Goal: Information Seeking & Learning: Compare options

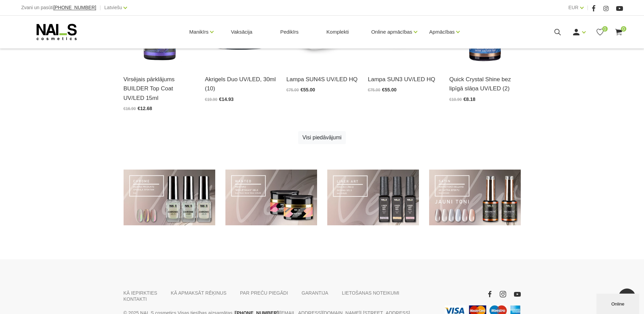
scroll to position [487, 0]
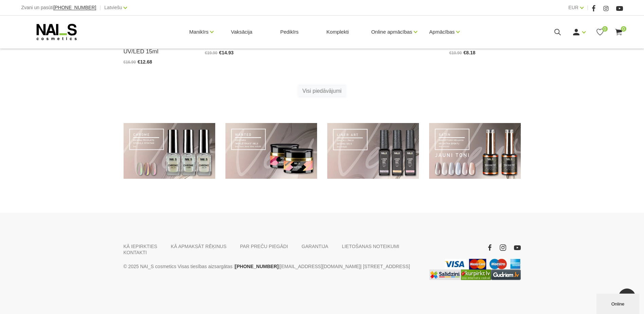
click at [330, 93] on link "Visi piedāvājumi" at bounding box center [322, 91] width 48 height 13
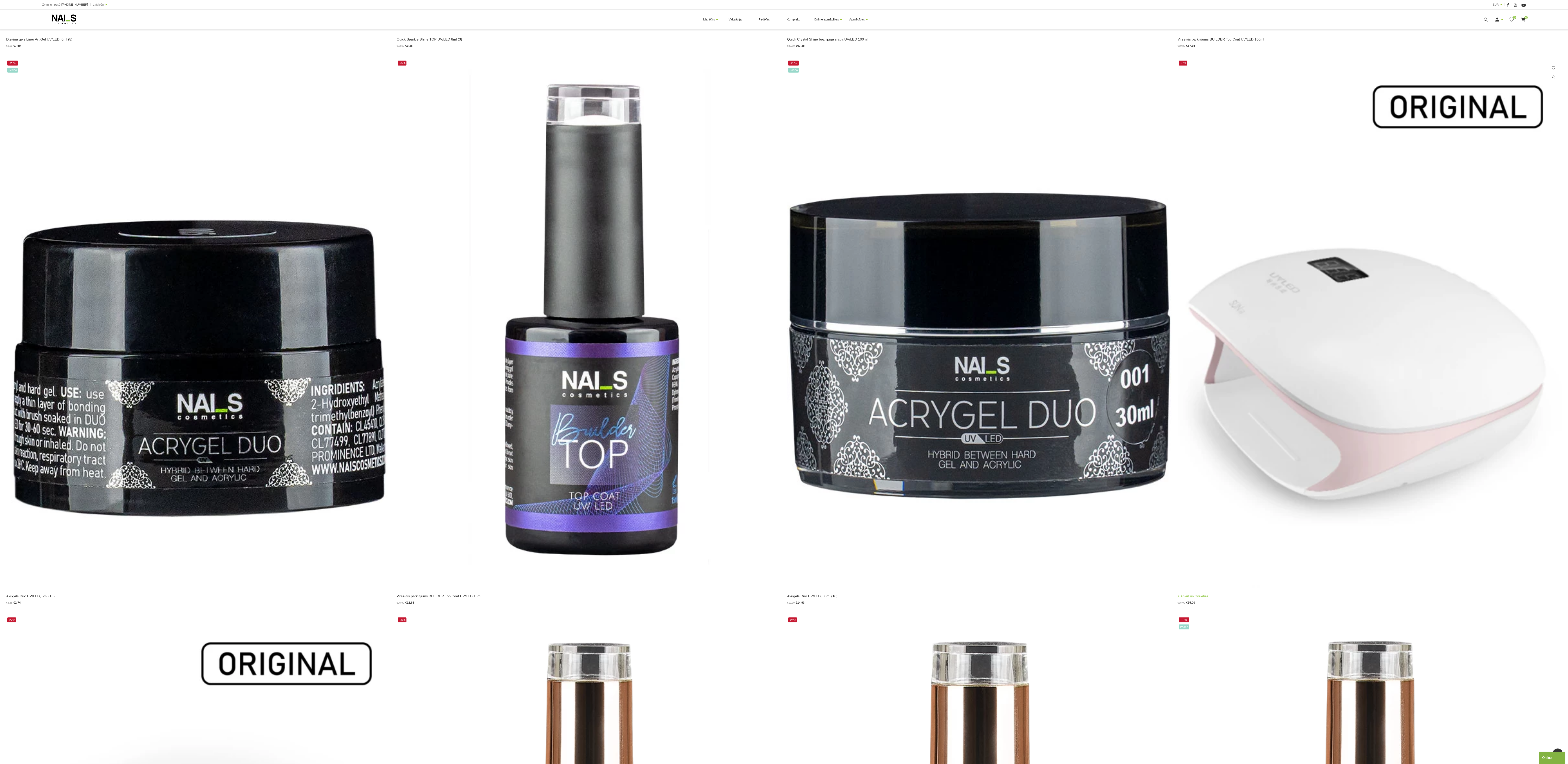
scroll to position [640, 0]
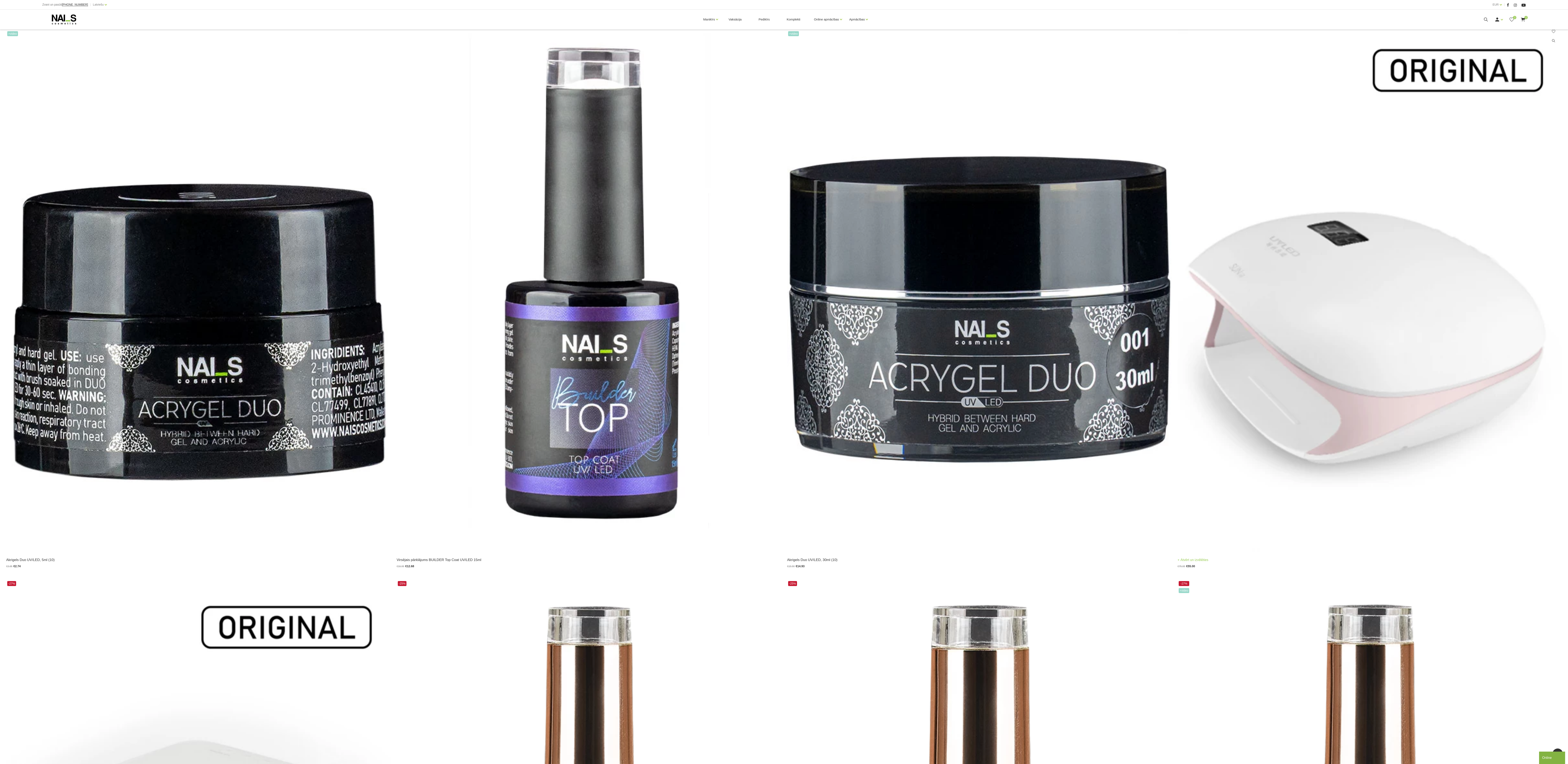
click at [392, 191] on img at bounding box center [1370, 287] width 384 height 528
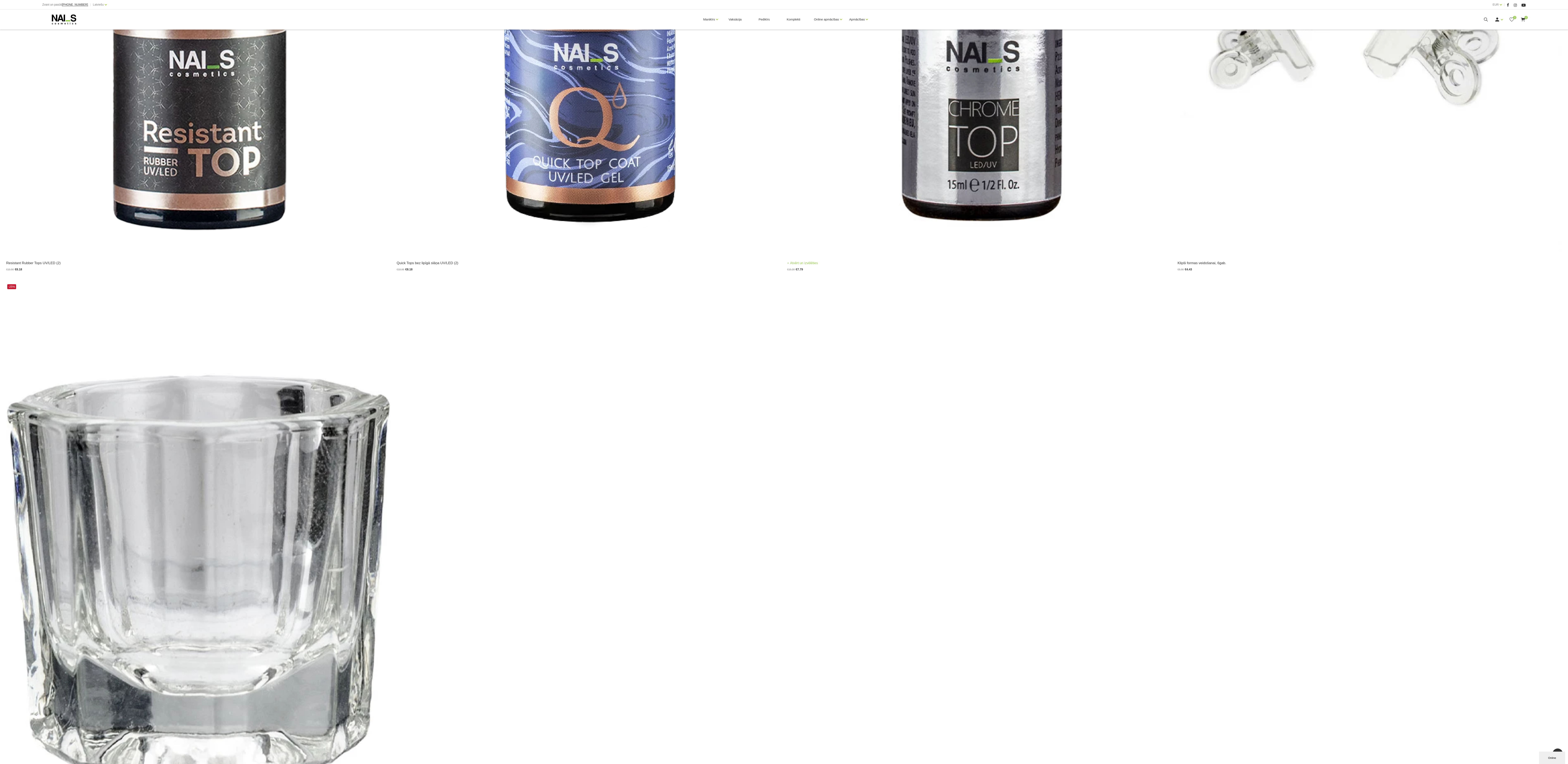
scroll to position [2349, 0]
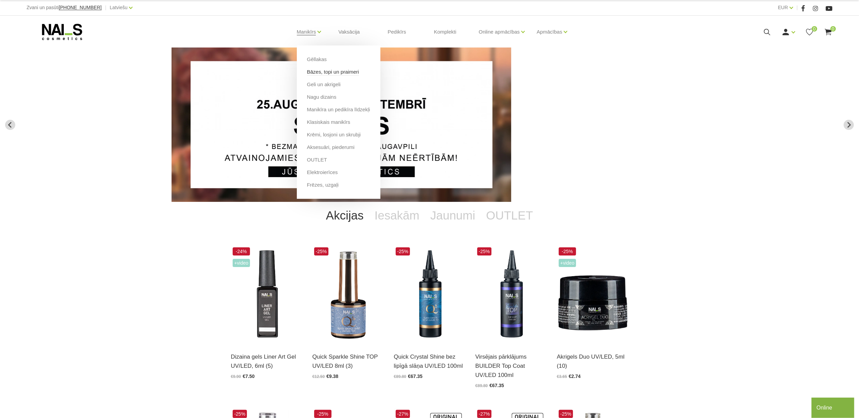
click at [348, 73] on link "Bāzes, topi un praimeri" at bounding box center [333, 71] width 52 height 7
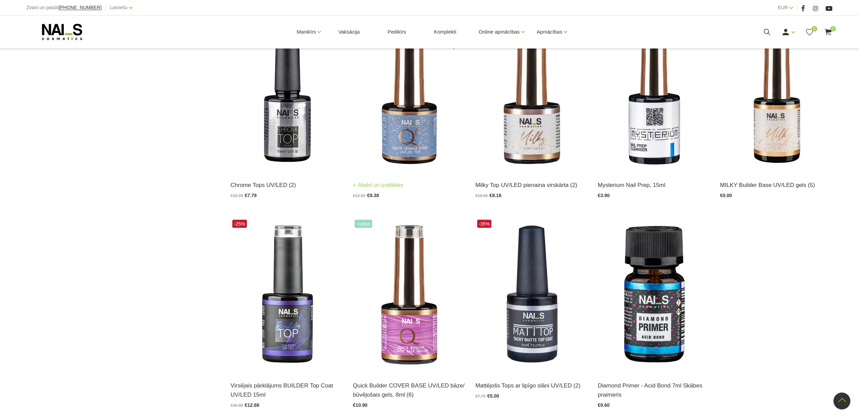
scroll to position [815, 0]
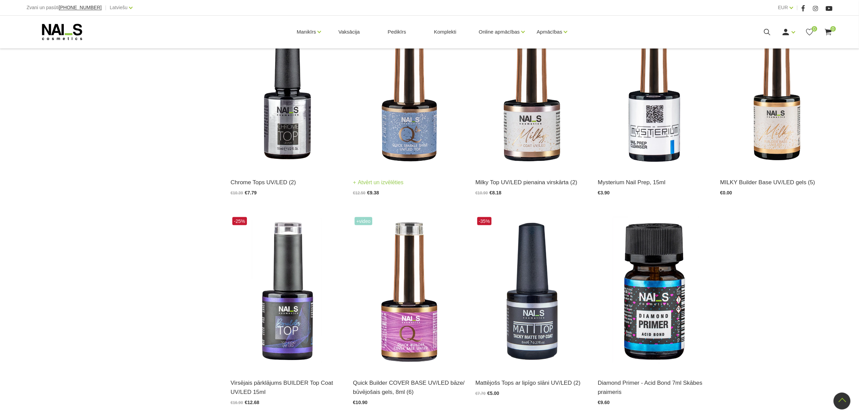
click at [409, 128] on img at bounding box center [409, 92] width 112 height 154
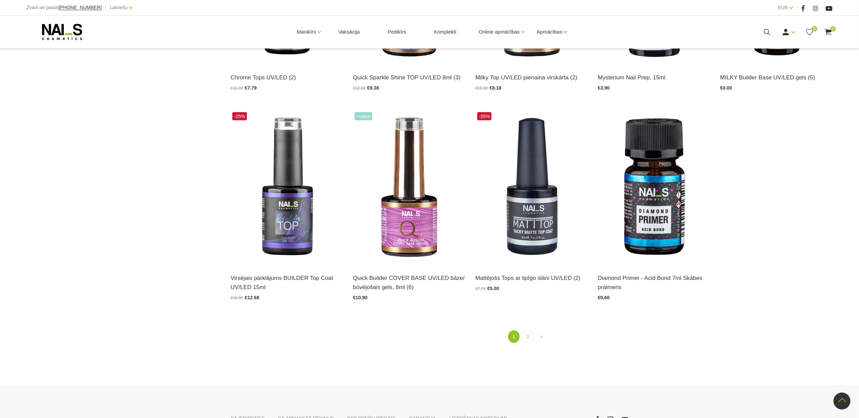
scroll to position [951, 0]
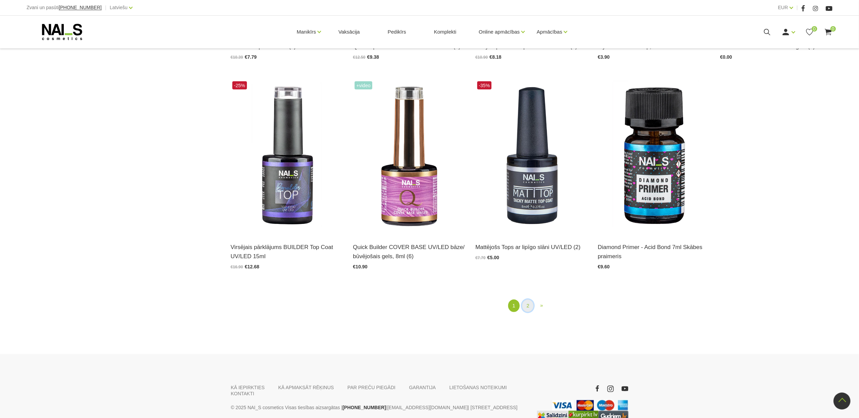
click at [530, 306] on link "2" at bounding box center [528, 306] width 12 height 13
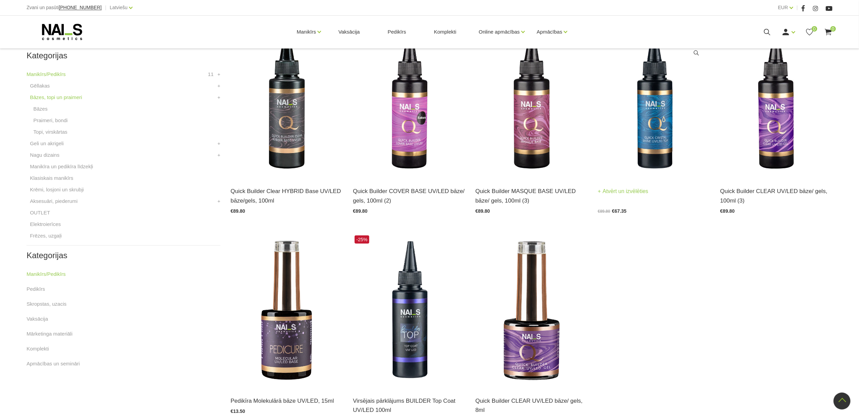
scroll to position [229, 0]
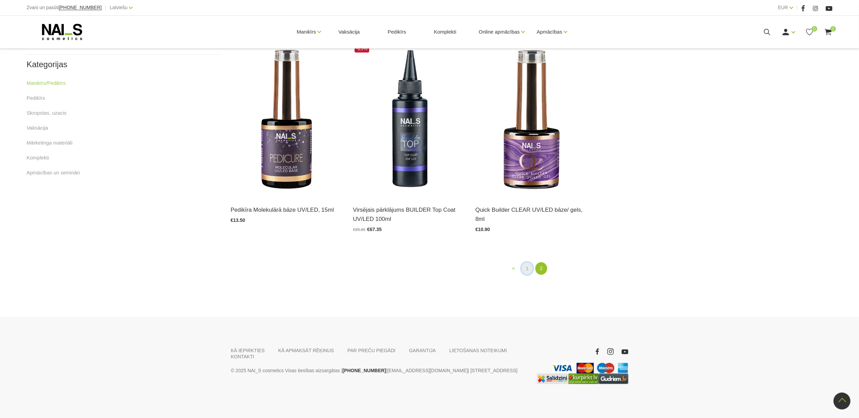
click at [525, 265] on link "1" at bounding box center [527, 268] width 12 height 13
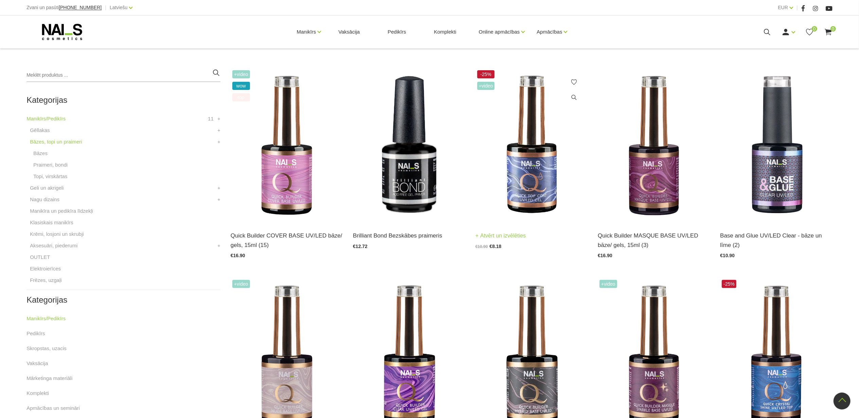
scroll to position [139, 0]
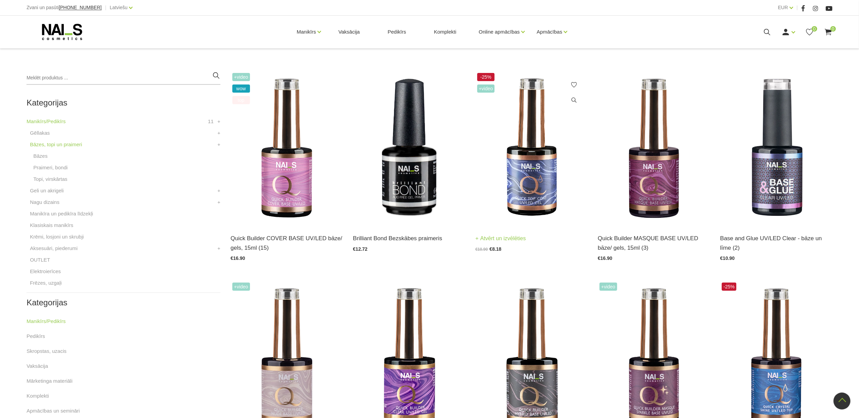
click at [534, 172] on img at bounding box center [531, 148] width 112 height 154
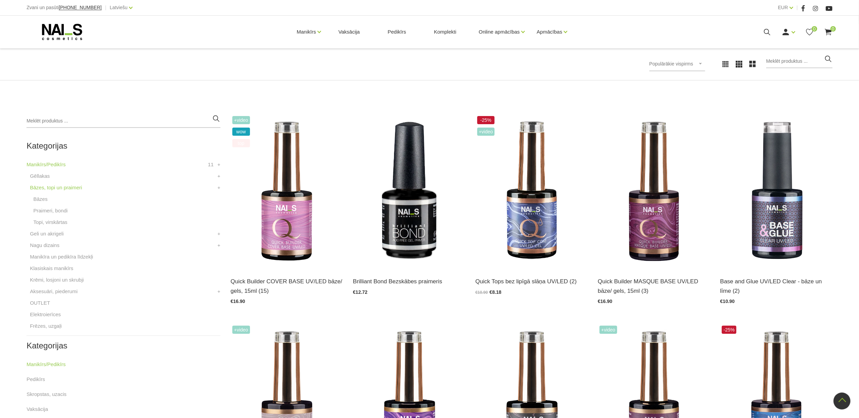
scroll to position [94, 0]
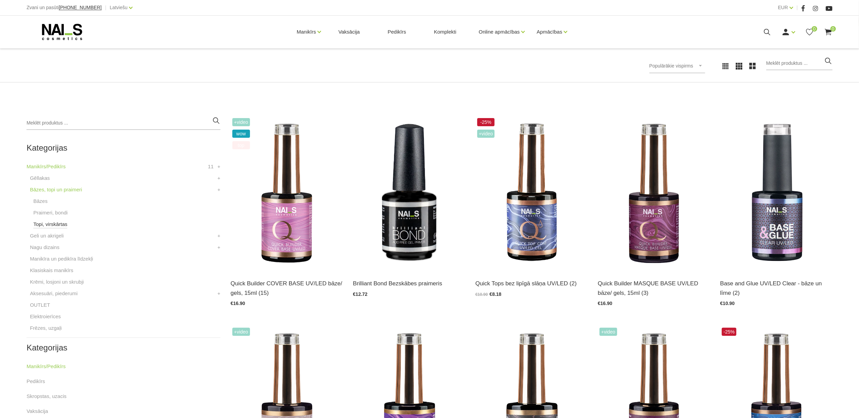
click at [62, 224] on link "Topi, virskārtas" at bounding box center [50, 224] width 34 height 8
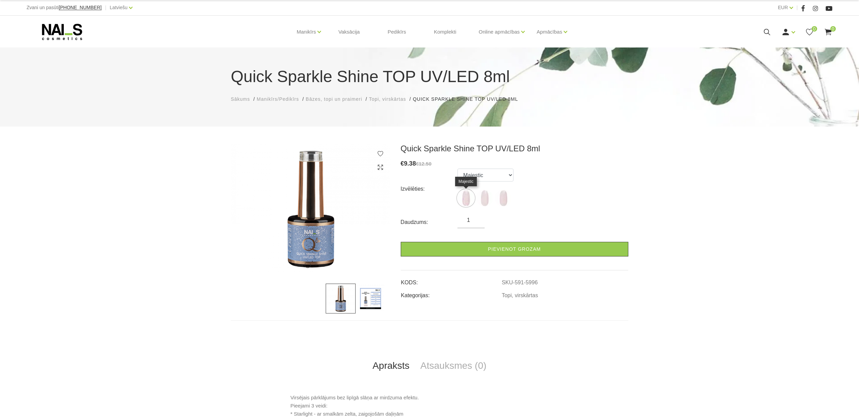
click at [470, 196] on img at bounding box center [465, 198] width 17 height 17
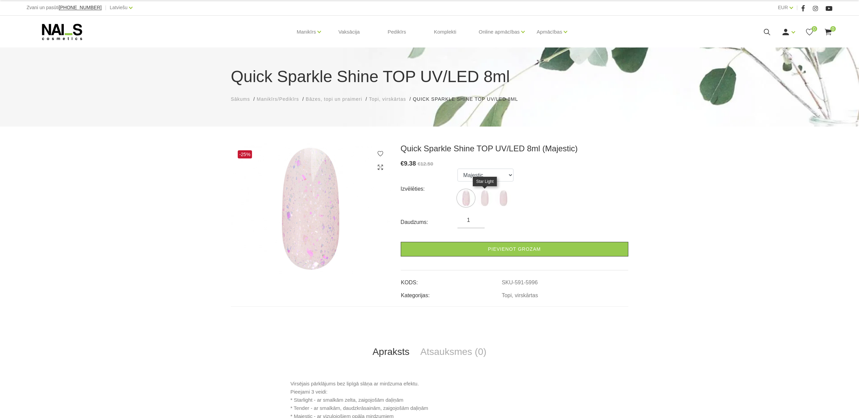
click at [480, 195] on img at bounding box center [484, 198] width 17 height 17
click at [502, 198] on img at bounding box center [503, 198] width 17 height 17
select select "5998"
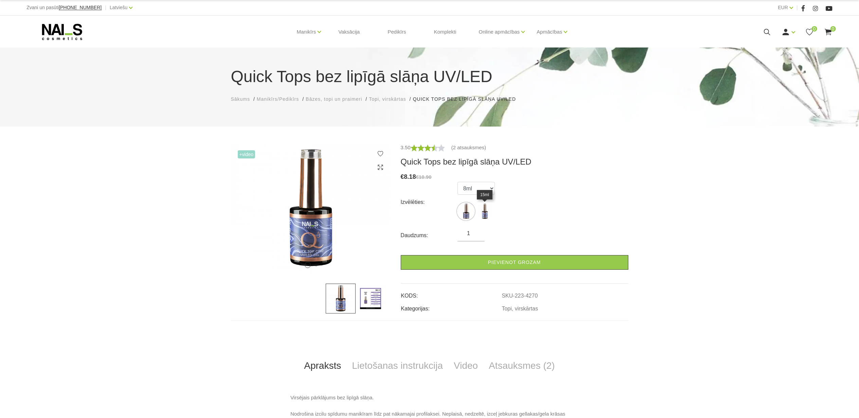
click at [481, 214] on img at bounding box center [484, 211] width 17 height 17
select select "4269"
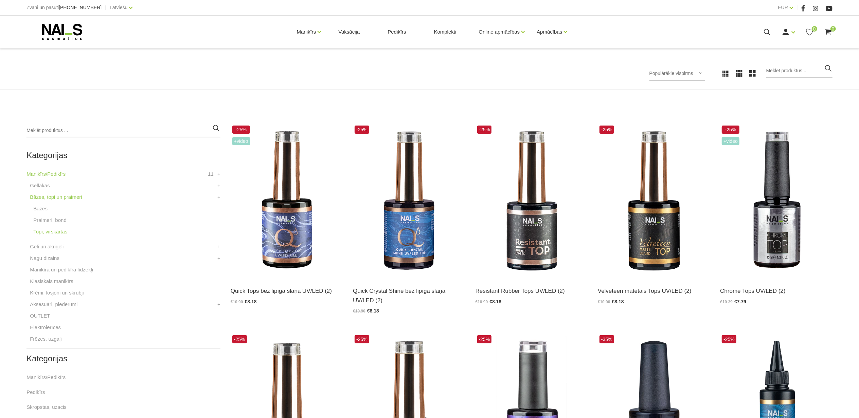
scroll to position [90, 0]
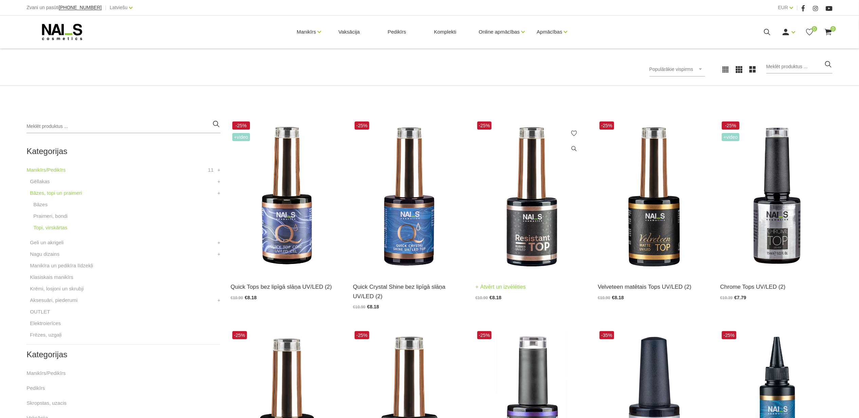
click at [544, 224] on img at bounding box center [531, 197] width 112 height 154
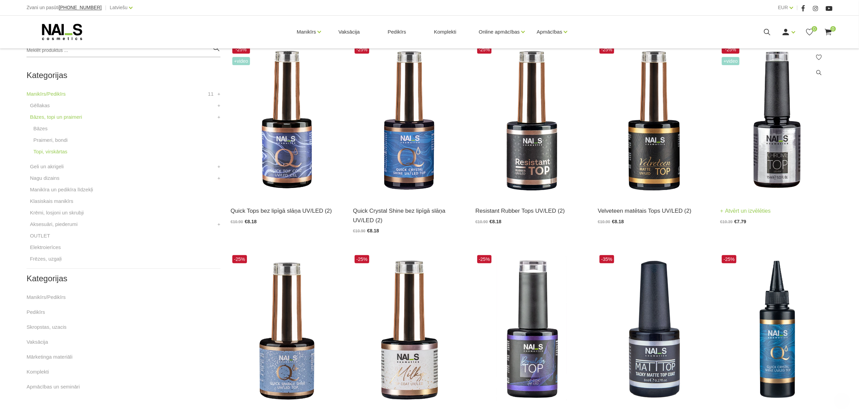
scroll to position [181, 0]
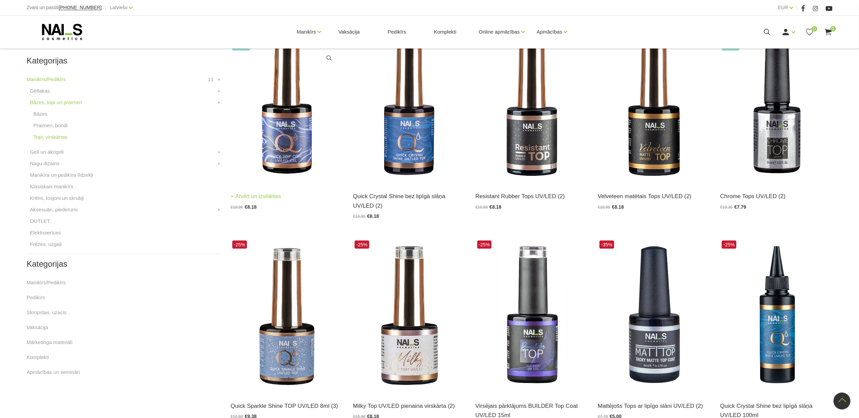
click at [282, 147] on img at bounding box center [287, 106] width 112 height 154
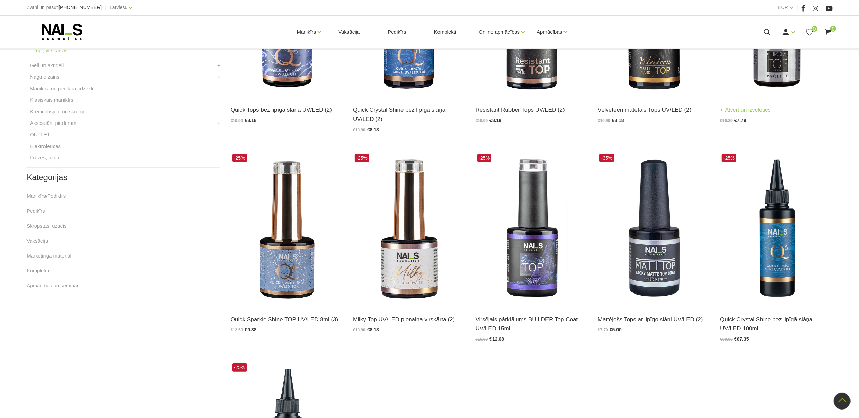
scroll to position [272, 0]
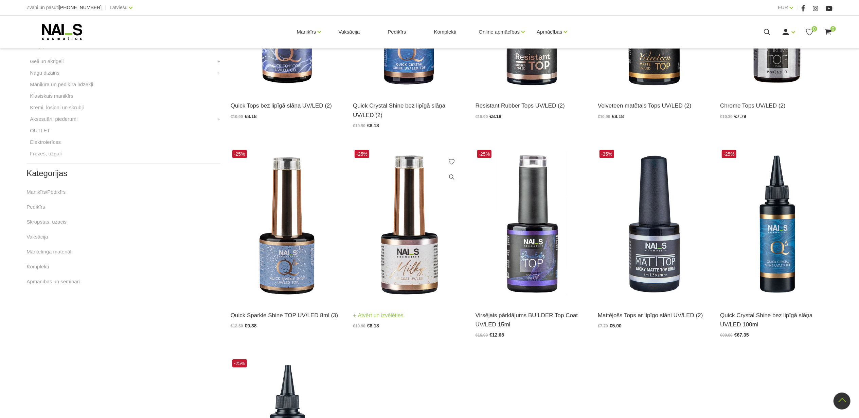
click at [400, 266] on img at bounding box center [409, 225] width 112 height 154
click at [530, 264] on img at bounding box center [531, 225] width 112 height 154
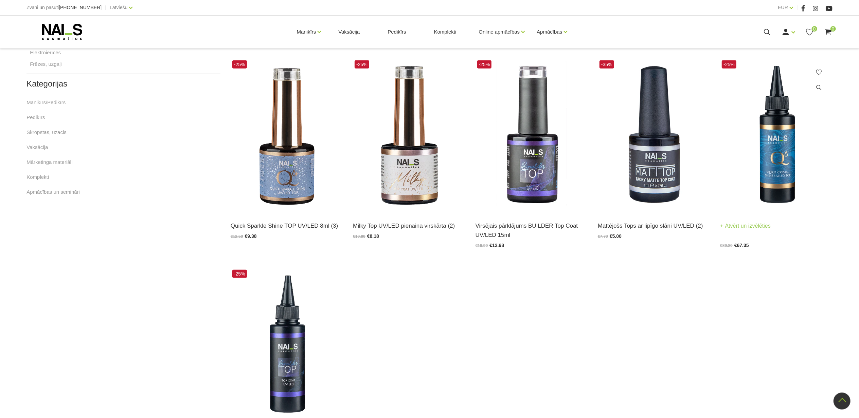
scroll to position [362, 0]
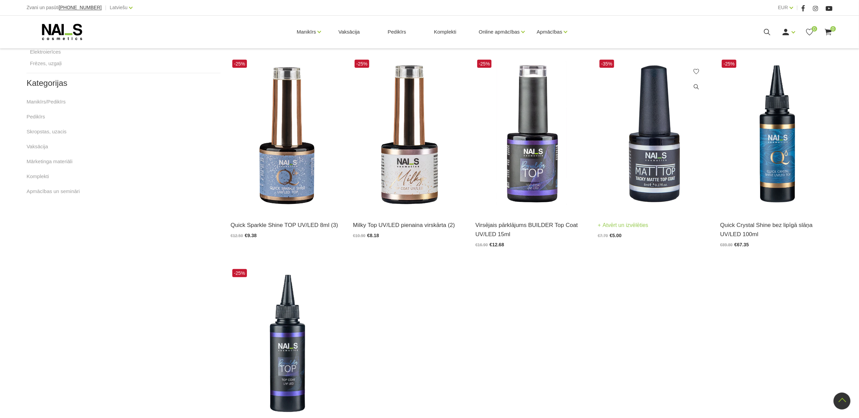
click at [665, 169] on img at bounding box center [653, 135] width 112 height 154
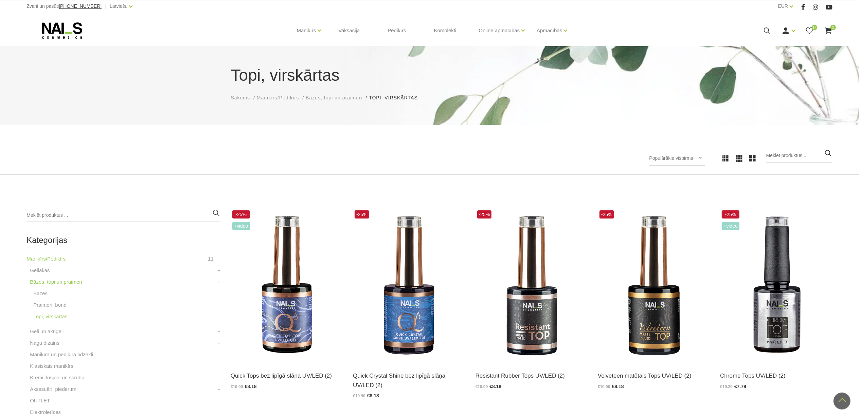
scroll to position [0, 0]
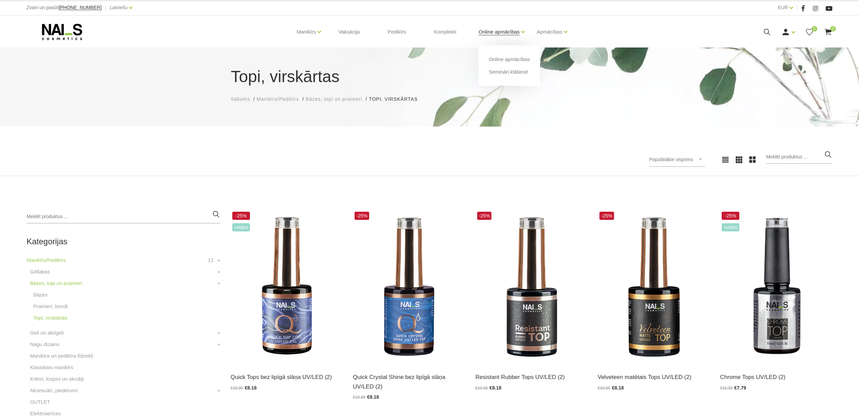
click at [491, 31] on link "Online apmācības" at bounding box center [498, 31] width 41 height 27
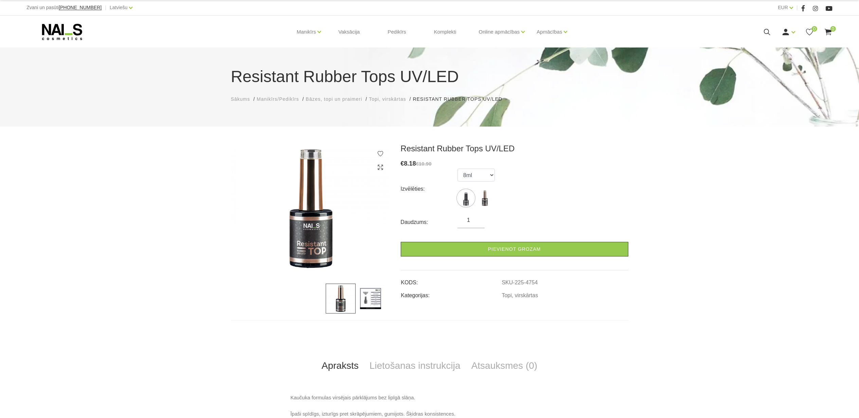
click at [371, 303] on img at bounding box center [370, 299] width 30 height 30
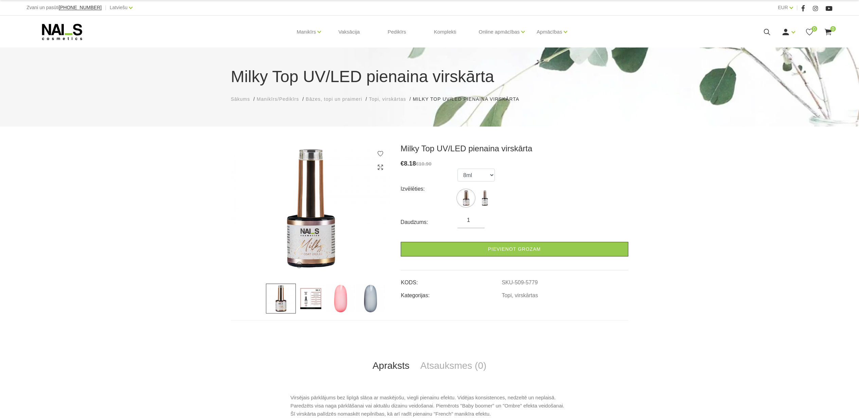
click at [372, 296] on img at bounding box center [370, 299] width 30 height 30
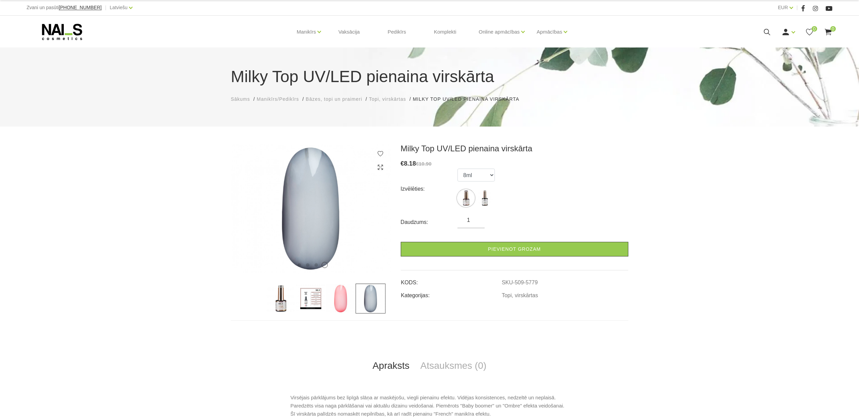
click at [343, 299] on img at bounding box center [341, 299] width 30 height 30
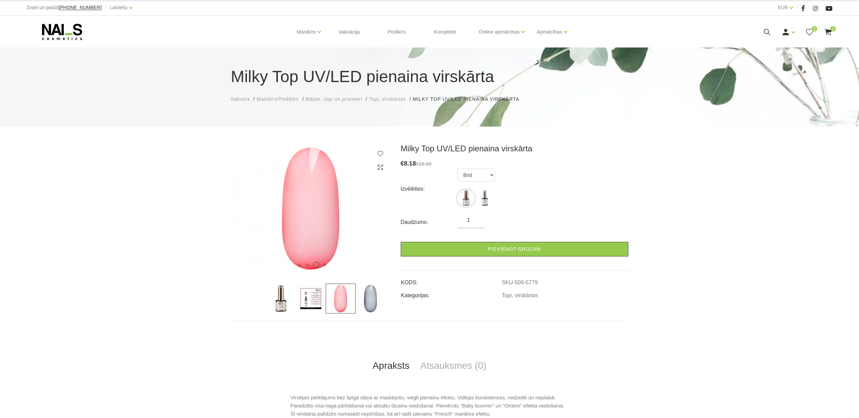
click at [314, 302] on img at bounding box center [311, 299] width 30 height 30
